Goal: Task Accomplishment & Management: Complete application form

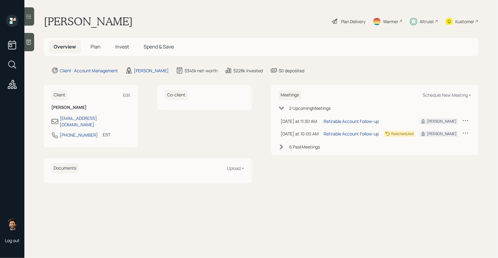
click at [92, 48] on span "Plan" at bounding box center [96, 46] width 10 height 7
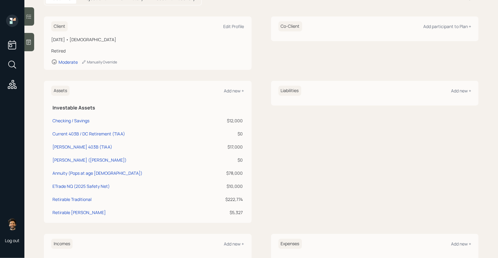
scroll to position [83, 0]
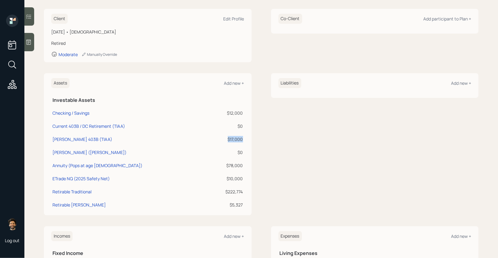
drag, startPoint x: 243, startPoint y: 139, endPoint x: 222, endPoint y: 139, distance: 21.4
click at [222, 139] on td "$17,000" at bounding box center [227, 138] width 34 height 13
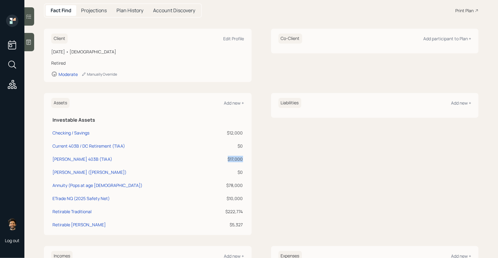
scroll to position [54, 0]
